Goal: Information Seeking & Learning: Check status

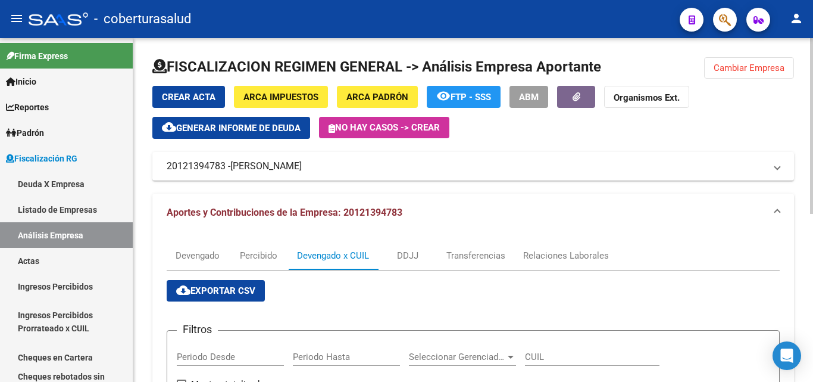
click at [739, 62] on button "Cambiar Empresa" at bounding box center [749, 67] width 90 height 21
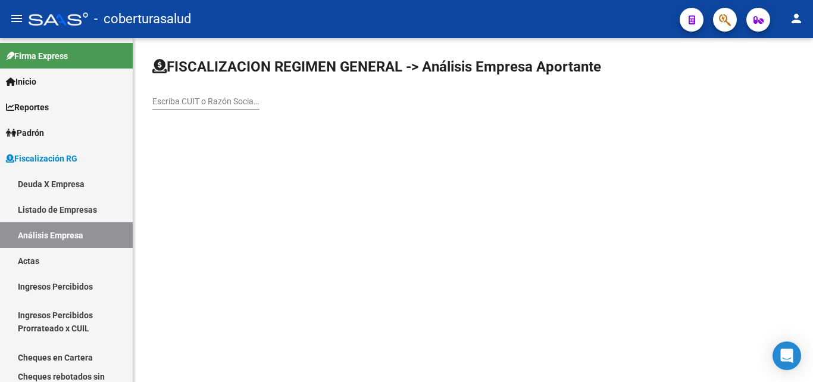
click at [193, 105] on div "Escriba CUIT o Razón Social para buscar" at bounding box center [205, 98] width 107 height 24
paste input "30707716793"
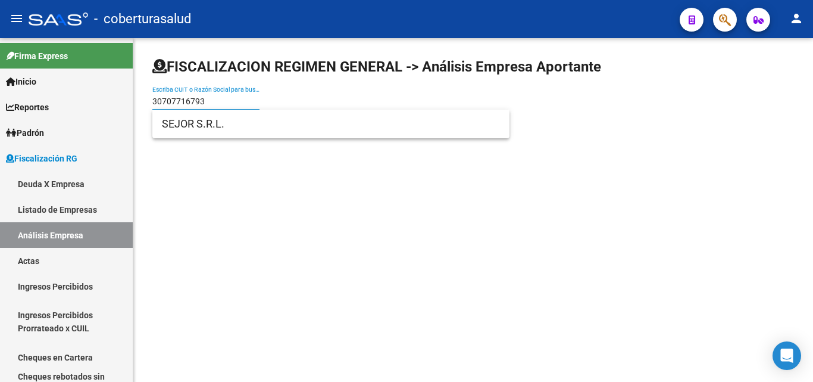
type input "30707716793"
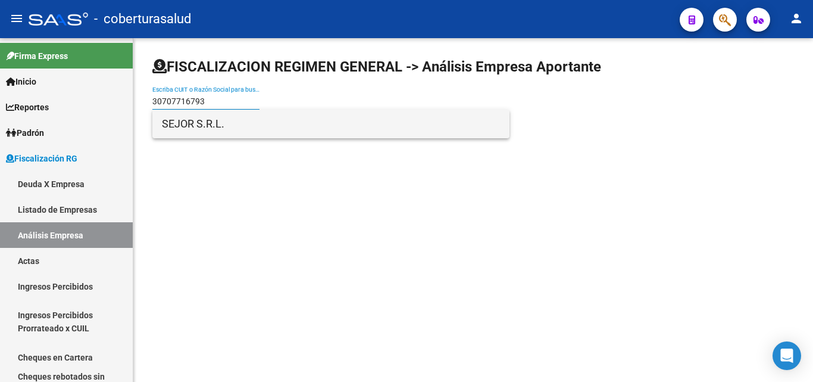
click at [187, 127] on span "SEJOR S.R.L." at bounding box center [331, 124] width 338 height 29
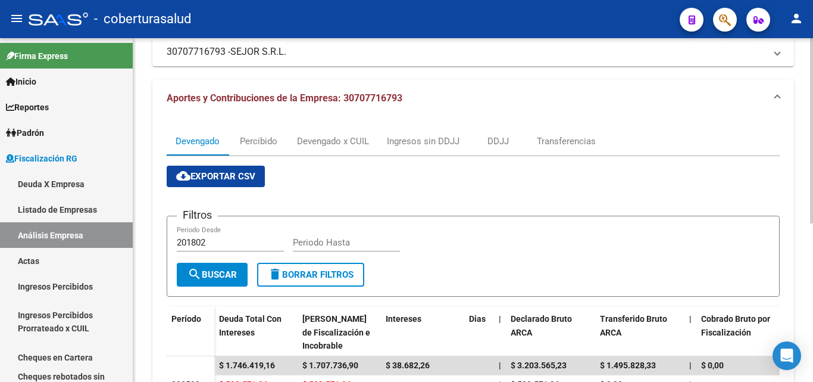
scroll to position [119, 0]
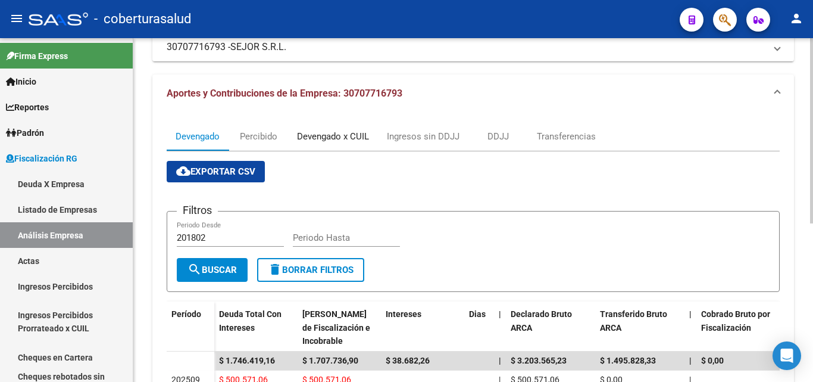
click at [343, 144] on div "Devengado x CUIL" at bounding box center [333, 136] width 90 height 29
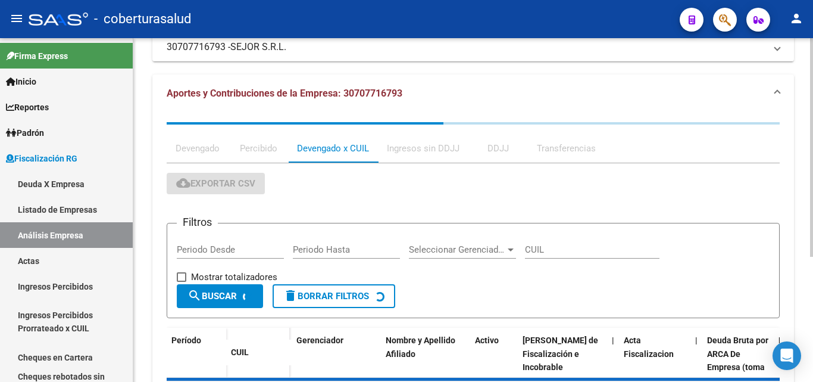
scroll to position [0, 0]
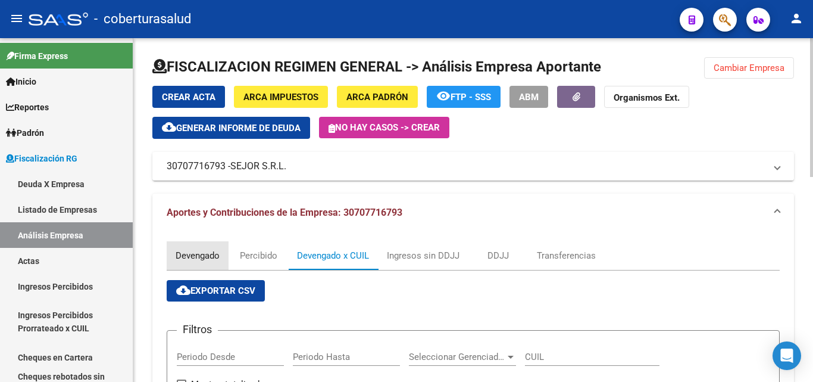
click at [201, 257] on div "Devengado" at bounding box center [198, 255] width 44 height 13
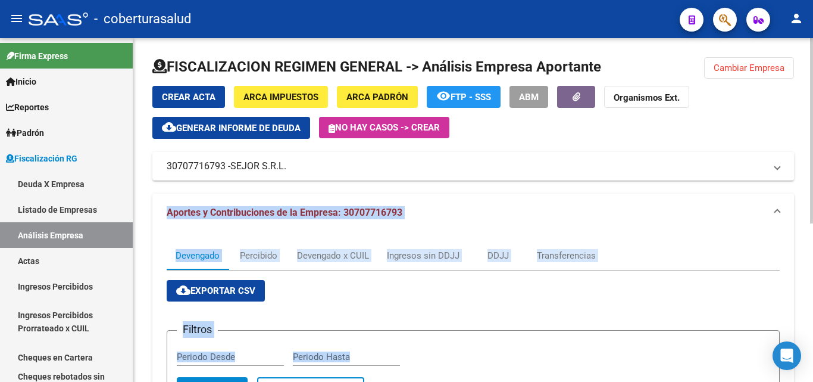
drag, startPoint x: 166, startPoint y: 215, endPoint x: 589, endPoint y: 357, distance: 446.4
click at [589, 357] on div "FISCALIZACION REGIMEN GENERAL -> Análisis Empresa Aportante Cambiar Empresa Cre…" at bounding box center [473, 352] width 680 height 628
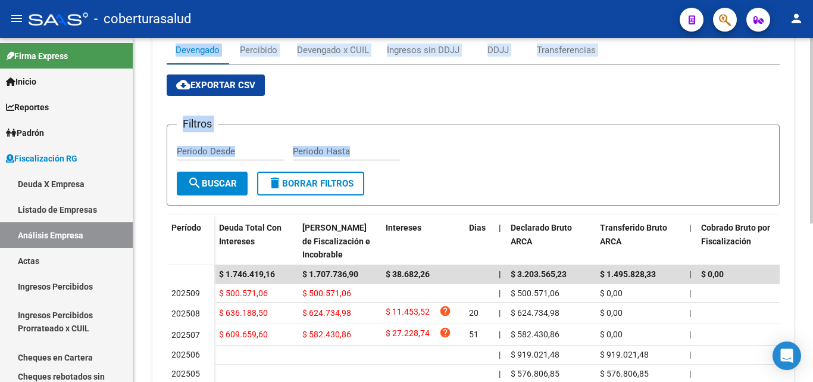
scroll to position [238, 0]
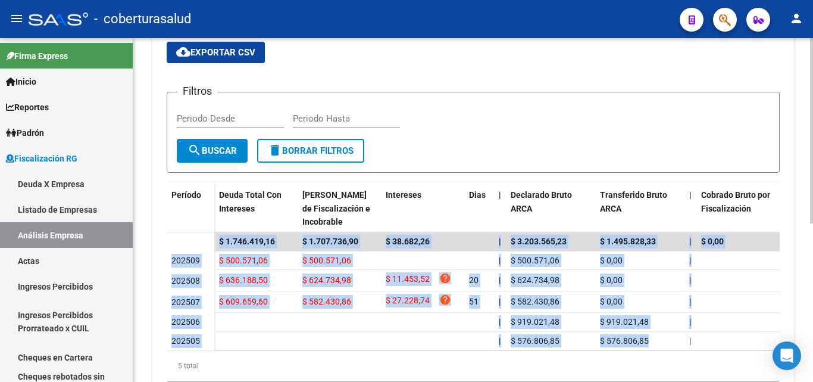
drag, startPoint x: 659, startPoint y: 344, endPoint x: 164, endPoint y: 245, distance: 505.1
click at [164, 245] on div "Devengado Percibido Devengado x CUIL Ingresos sin DDJJ DDJJ Transferencias clou…" at bounding box center [473, 196] width 642 height 406
click at [171, 233] on datatable-body-cell at bounding box center [191, 241] width 48 height 19
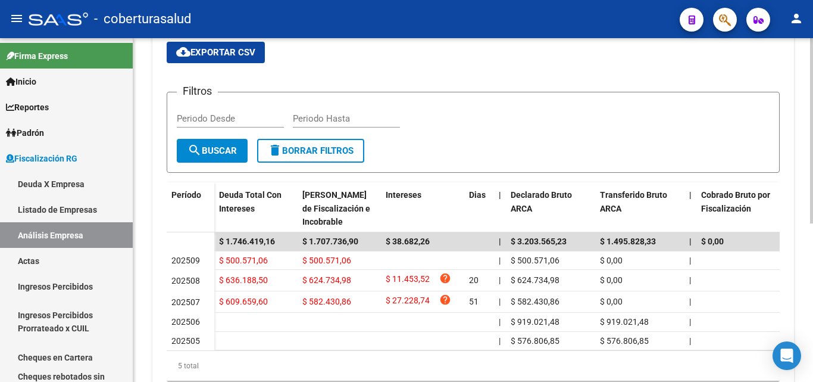
drag, startPoint x: 171, startPoint y: 233, endPoint x: 659, endPoint y: 360, distance: 504.3
click at [659, 351] on datatable-body "$ 1.746.419,16 $ 1.707.736,90 $ 38.682,26 | $ 3.203.565,23 $ 1.495.828,33 | $ 0…" at bounding box center [473, 291] width 613 height 118
drag, startPoint x: 718, startPoint y: 341, endPoint x: 127, endPoint y: 261, distance: 596.1
click at [139, 285] on div "FISCALIZACION REGIMEN GENERAL -> Análisis Empresa Aportante Cambiar Empresa Cre…" at bounding box center [473, 114] width 680 height 628
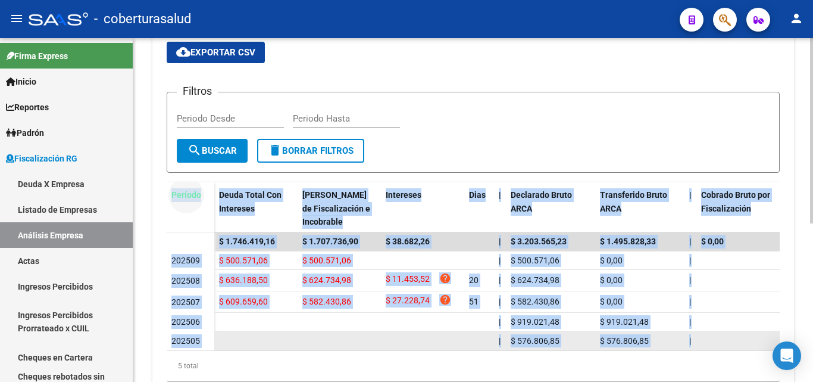
drag, startPoint x: 168, startPoint y: 191, endPoint x: 750, endPoint y: 351, distance: 603.2
click at [750, 351] on div "Período Deuda Total Con Intereses Deuda Bruta Neto de Fiscalización e Incobrabl…" at bounding box center [473, 281] width 613 height 199
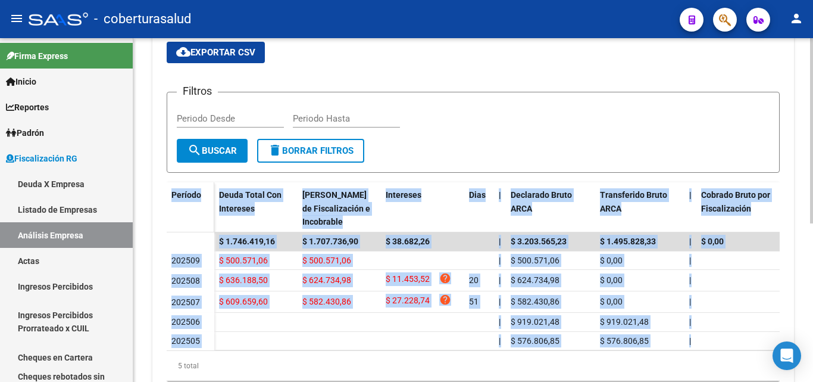
click at [180, 216] on div "Período" at bounding box center [190, 213] width 38 height 50
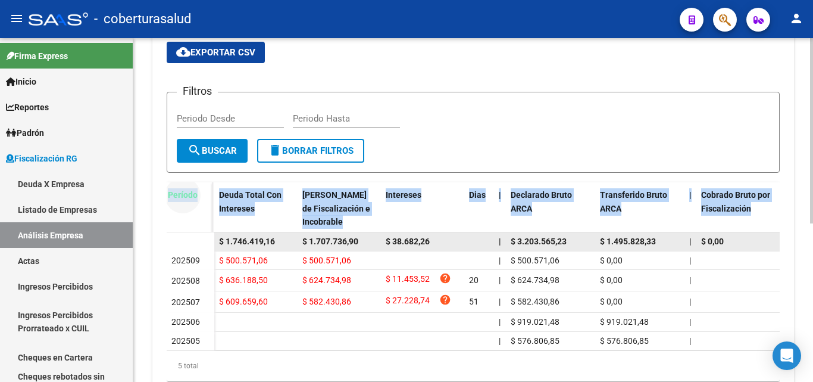
drag, startPoint x: 172, startPoint y: 196, endPoint x: 168, endPoint y: 242, distance: 46.6
click at [168, 242] on div "Período Deuda Total Con Intereses Deuda Bruta Neto de Fiscalización e Incobrabl…" at bounding box center [473, 281] width 613 height 199
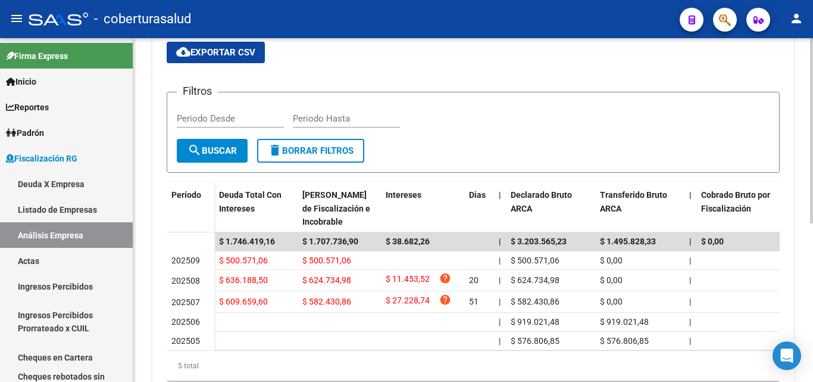
click at [442, 133] on div "Filtros Periodo Desde Periodo Hasta" at bounding box center [473, 120] width 593 height 37
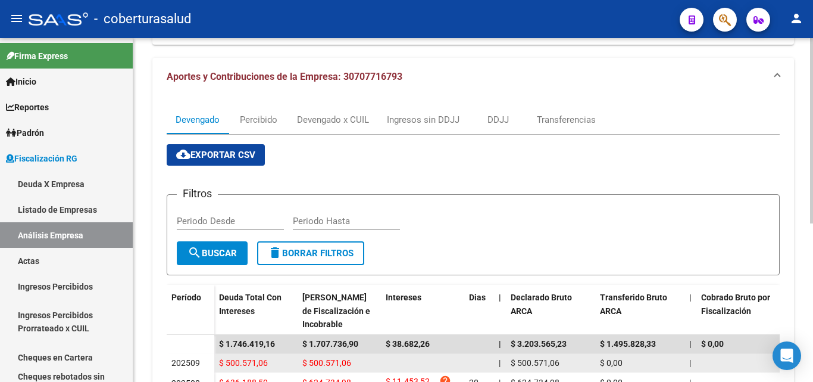
scroll to position [0, 0]
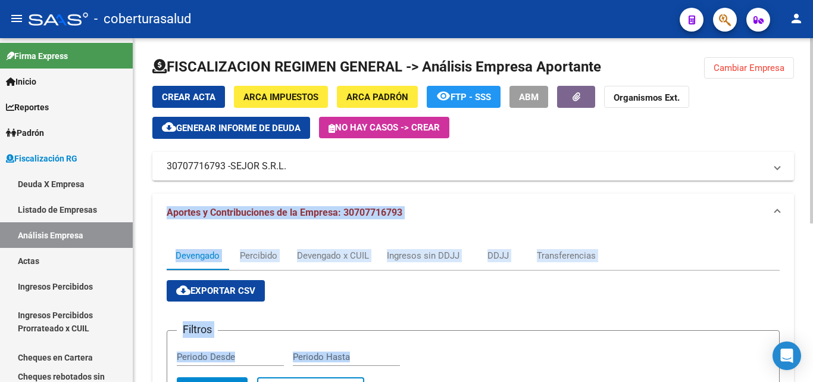
drag, startPoint x: 161, startPoint y: 210, endPoint x: 575, endPoint y: 305, distance: 424.6
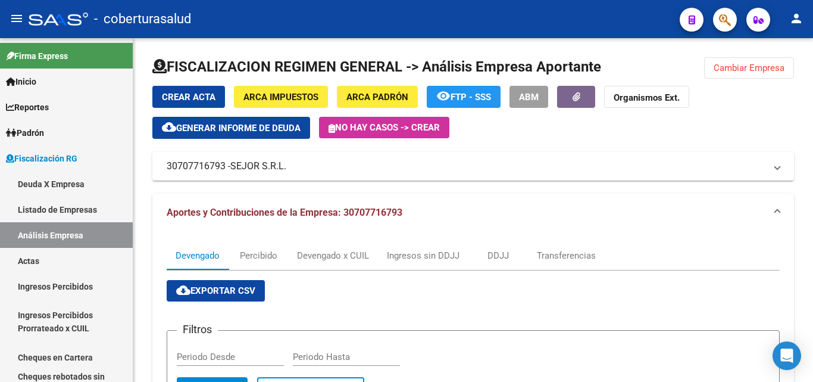
click at [57, 17] on div at bounding box center [59, 19] width 60 height 13
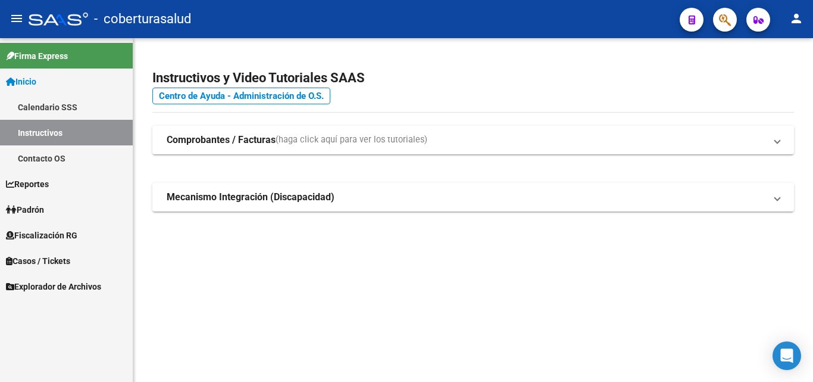
click at [57, 17] on div at bounding box center [59, 19] width 60 height 13
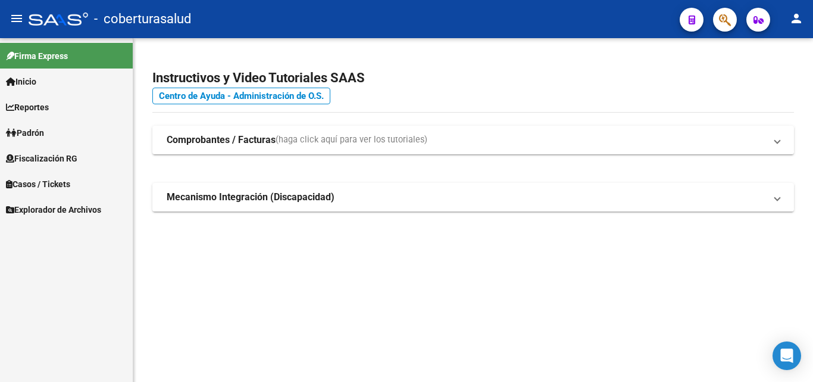
click at [57, 17] on div at bounding box center [59, 19] width 60 height 13
click at [49, 158] on span "Fiscalización RG" at bounding box center [41, 158] width 71 height 13
click at [27, 154] on span "Fiscalización RG" at bounding box center [41, 158] width 71 height 13
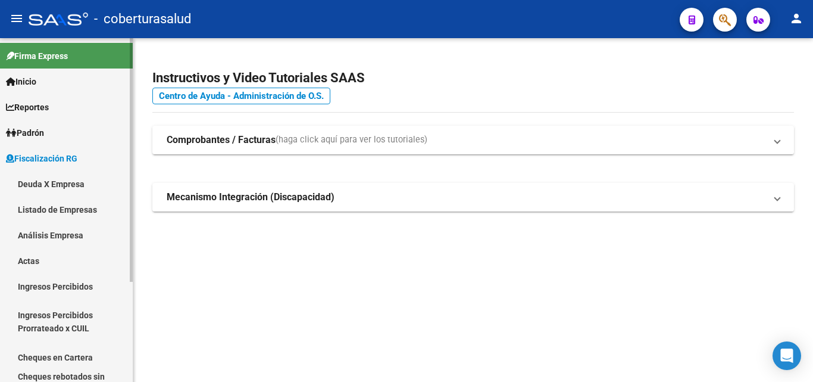
click at [63, 233] on link "Análisis Empresa" at bounding box center [66, 235] width 133 height 26
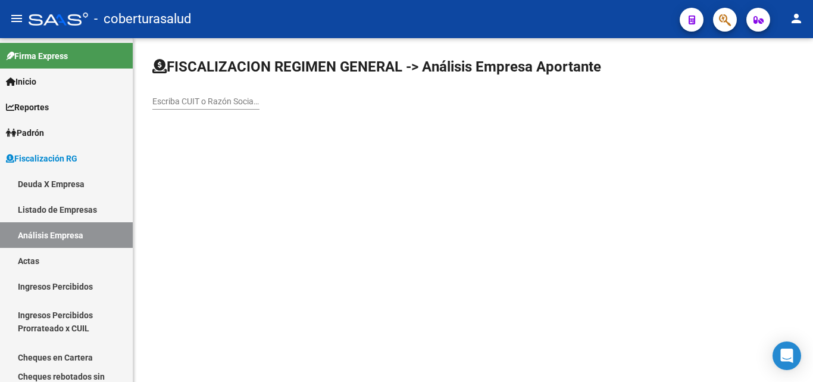
click at [176, 105] on input "Escriba CUIT o Razón Social para buscar" at bounding box center [205, 101] width 107 height 10
paste input "30714818674"
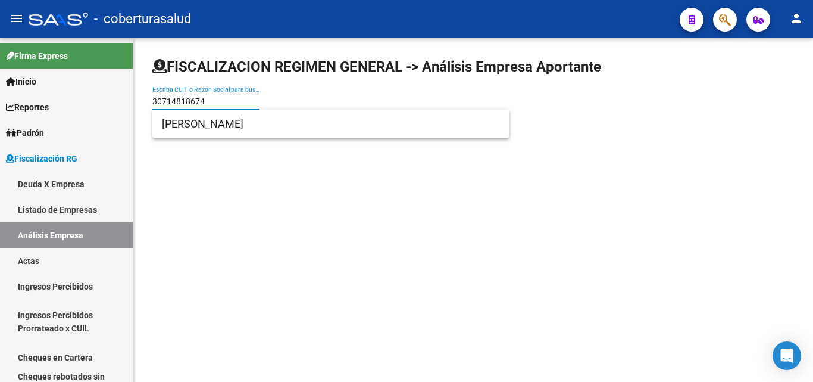
type input "30714818674"
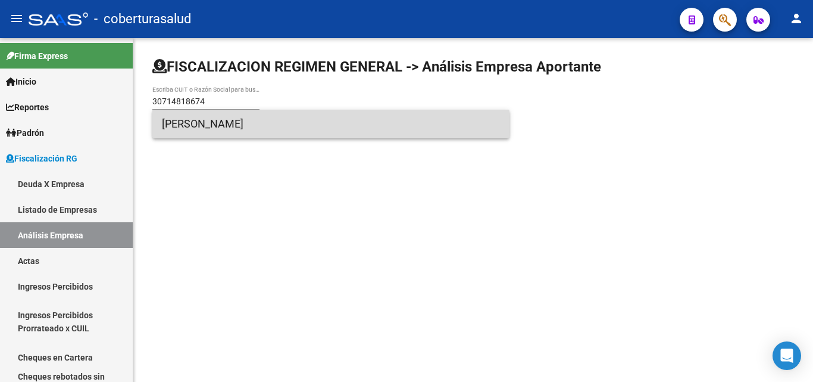
click at [202, 132] on span "[PERSON_NAME]" at bounding box center [331, 124] width 338 height 29
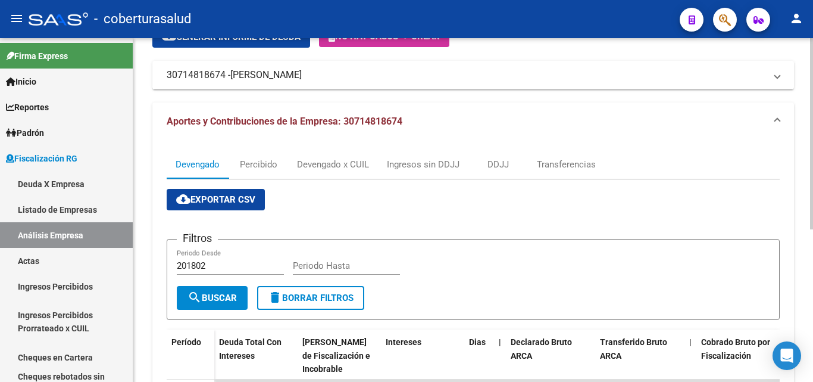
scroll to position [60, 0]
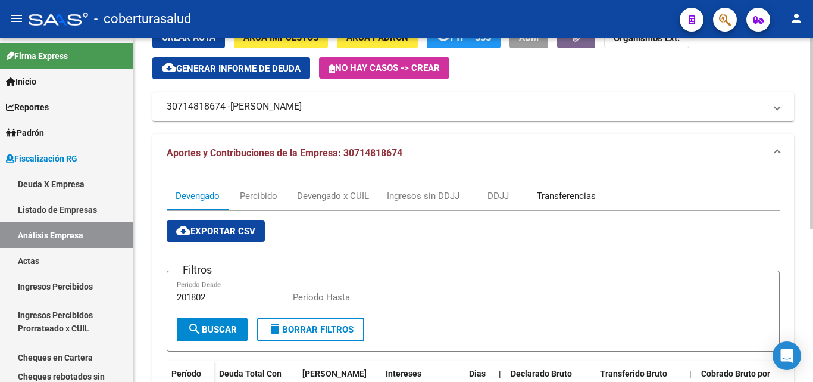
click at [564, 198] on div "Transferencias" at bounding box center [566, 195] width 59 height 13
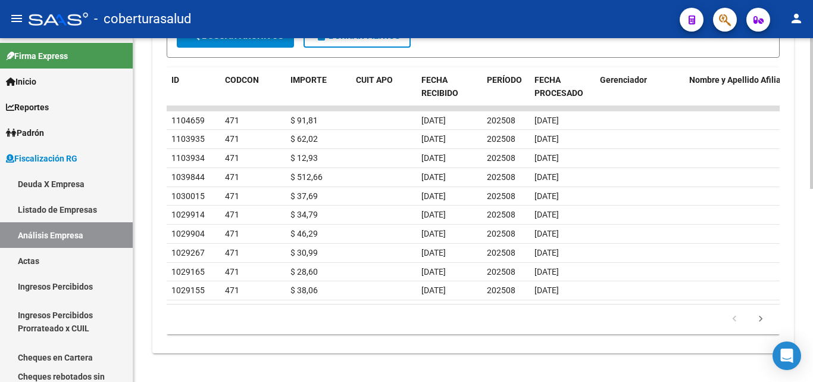
scroll to position [441, 0]
click at [764, 319] on icon "go to next page" at bounding box center [760, 320] width 15 height 14
click at [761, 314] on icon "go to next page" at bounding box center [760, 320] width 15 height 14
click at [756, 320] on icon "go to next page" at bounding box center [760, 320] width 15 height 14
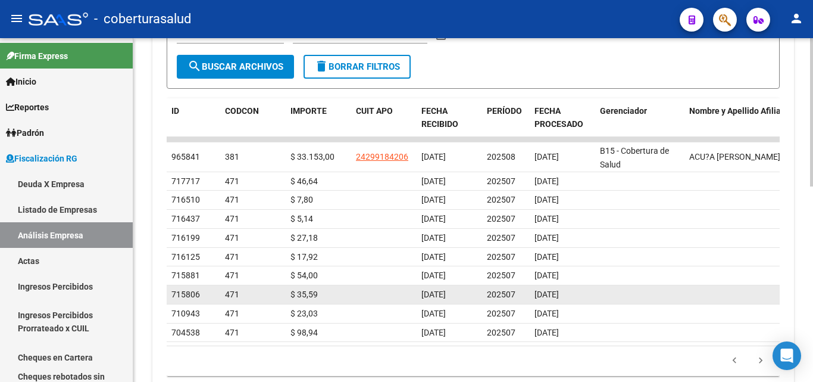
scroll to position [382, 0]
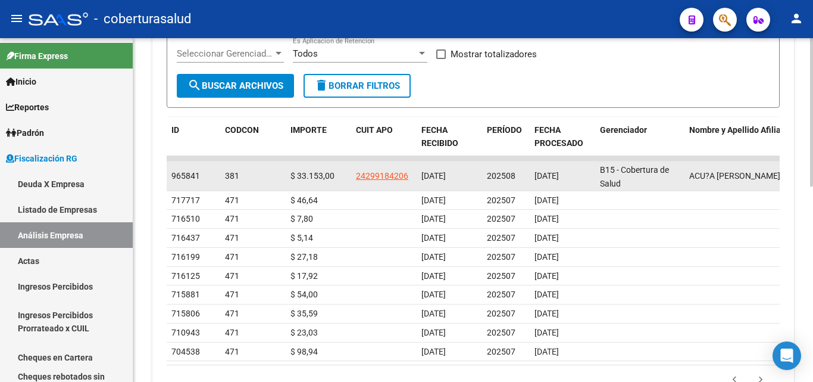
drag, startPoint x: 420, startPoint y: 177, endPoint x: 586, endPoint y: 177, distance: 166.1
click at [586, 177] on div "965841 381 $ 33.153,00 24299184206 [DATE] 202508 [DATE] B15 - Cobertura de Salu…" at bounding box center [509, 176] width 685 height 30
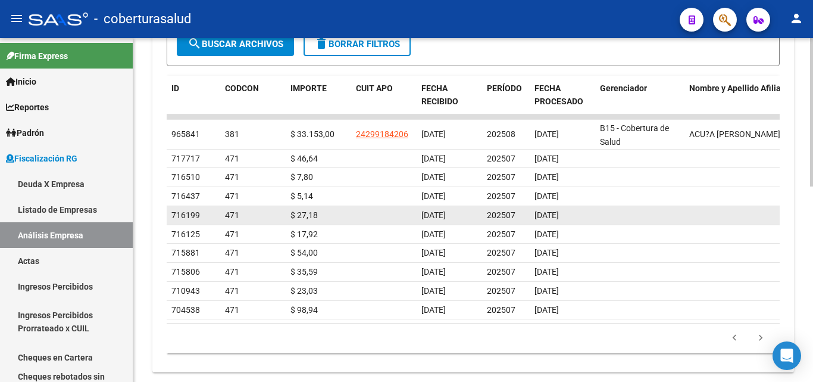
scroll to position [441, 0]
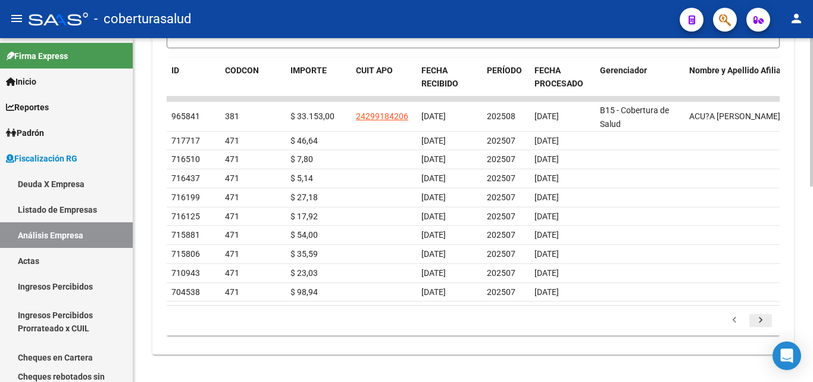
click at [763, 329] on icon "go to next page" at bounding box center [760, 321] width 15 height 14
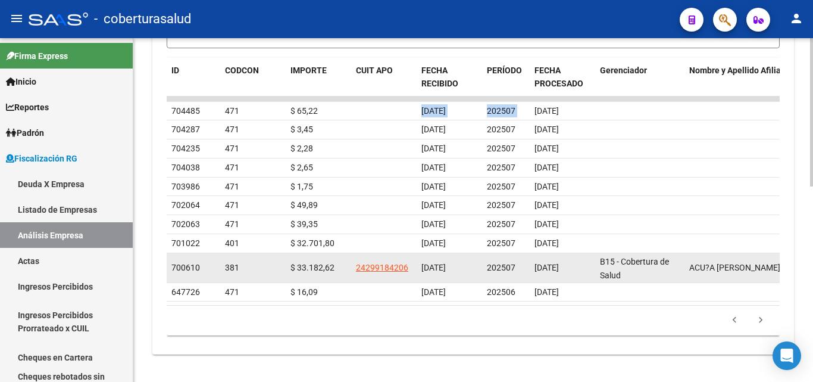
scroll to position [452, 0]
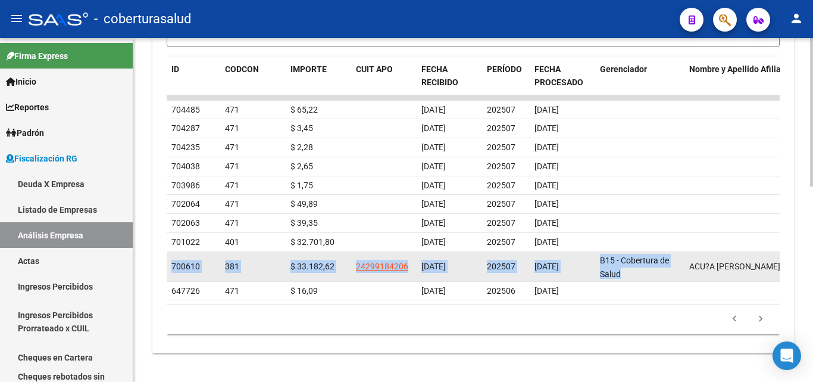
drag, startPoint x: 168, startPoint y: 258, endPoint x: 626, endPoint y: 262, distance: 458.5
click at [626, 262] on div "700610 381 $ 33.182,62 24299184206 [DATE] 202507 [DATE] B15 - Cobertura de Salu…" at bounding box center [509, 267] width 685 height 30
click at [487, 261] on span "202507" at bounding box center [501, 266] width 29 height 10
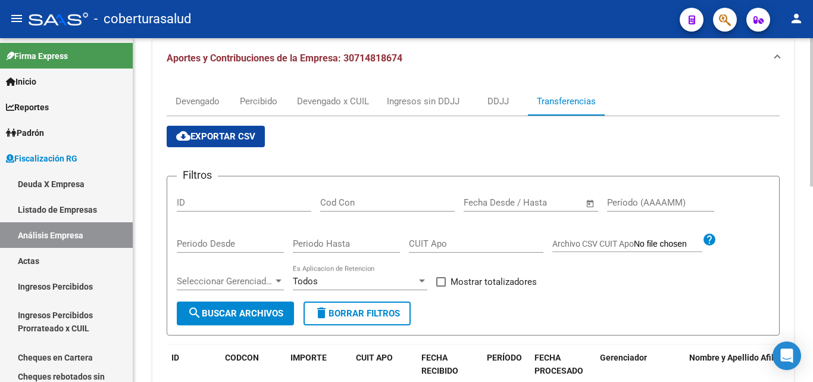
scroll to position [0, 0]
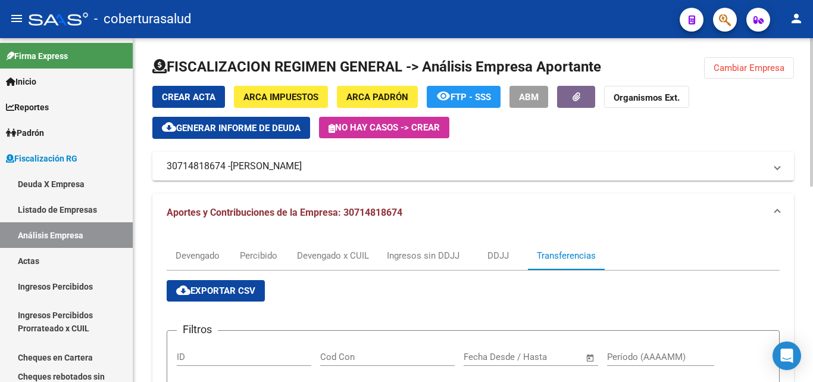
click at [721, 66] on span "Cambiar Empresa" at bounding box center [749, 68] width 71 height 11
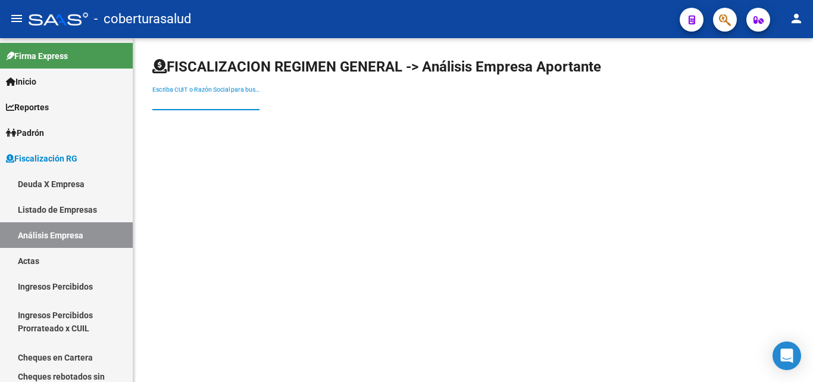
click at [190, 99] on input "Escriba CUIT o Razón Social para buscar" at bounding box center [205, 101] width 107 height 10
paste input "30711720479"
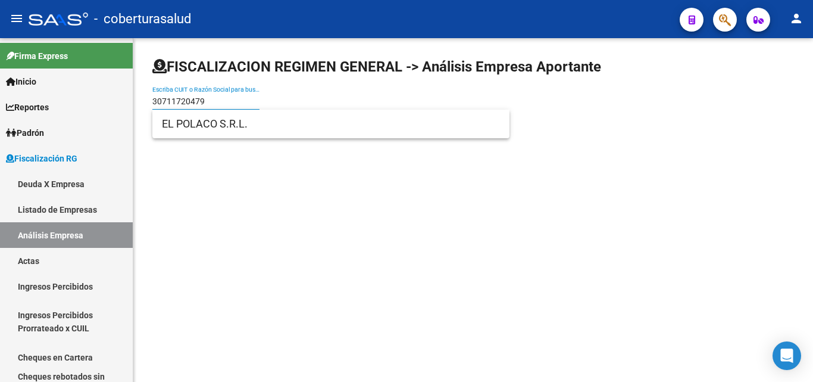
type input "30711720479"
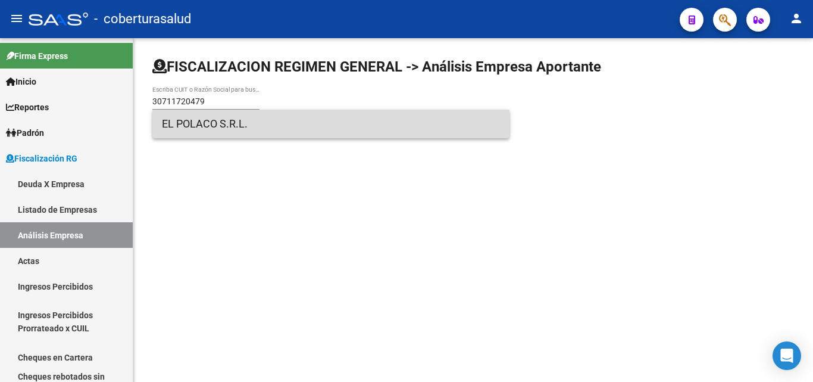
click at [187, 123] on span "EL POLACO S.R.L." at bounding box center [331, 124] width 338 height 29
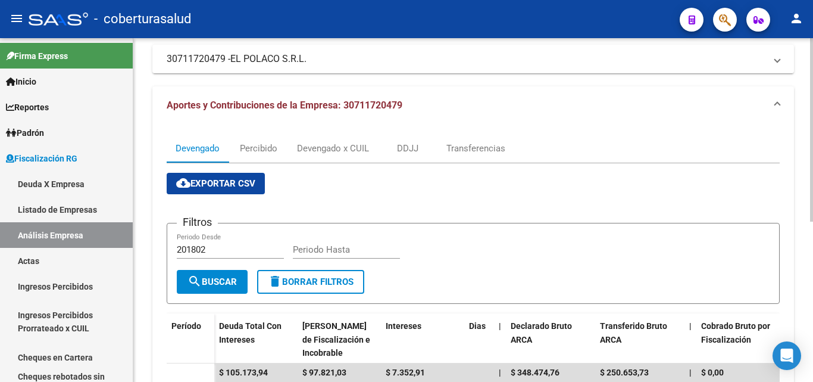
scroll to position [60, 0]
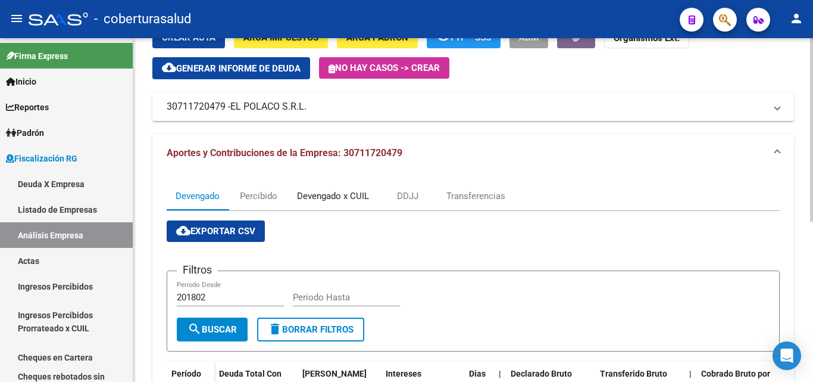
click at [319, 199] on div "Devengado x CUIL" at bounding box center [333, 195] width 72 height 13
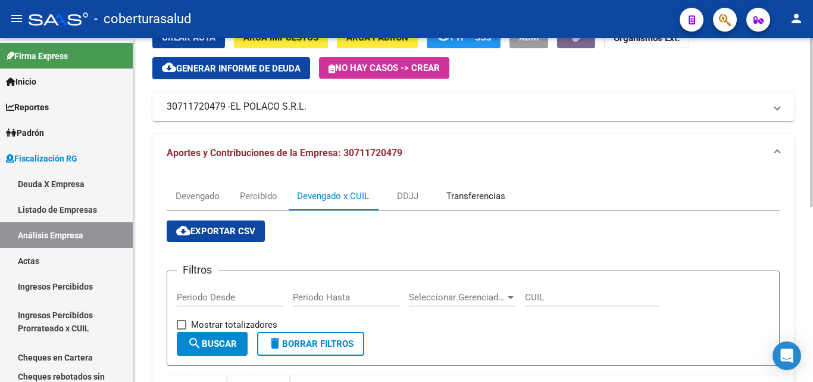
click at [490, 200] on div "Transferencias" at bounding box center [476, 195] width 59 height 13
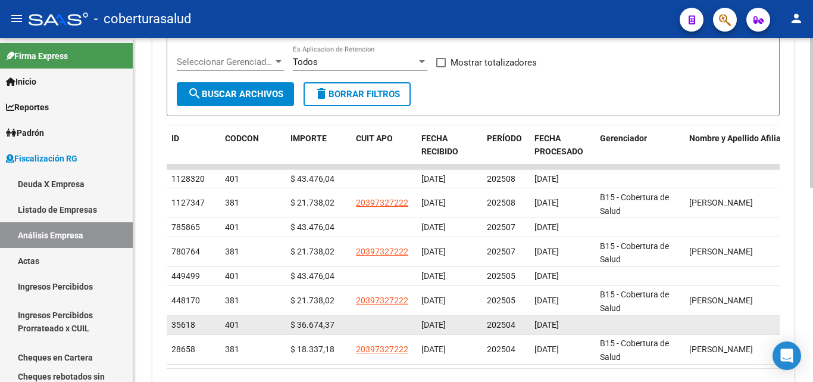
scroll to position [357, 0]
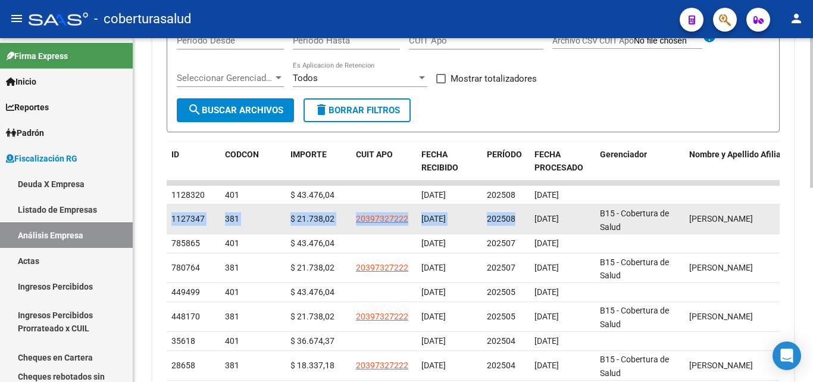
drag, startPoint x: 168, startPoint y: 217, endPoint x: 530, endPoint y: 221, distance: 361.4
click at [530, 221] on div "1127347 381 $ 21.738,02 20397327222 [DATE] 202508 [DATE] B15 - Cobertura de [PE…" at bounding box center [509, 219] width 685 height 30
click at [550, 221] on span "[DATE]" at bounding box center [547, 219] width 24 height 10
